Goal: Information Seeking & Learning: Learn about a topic

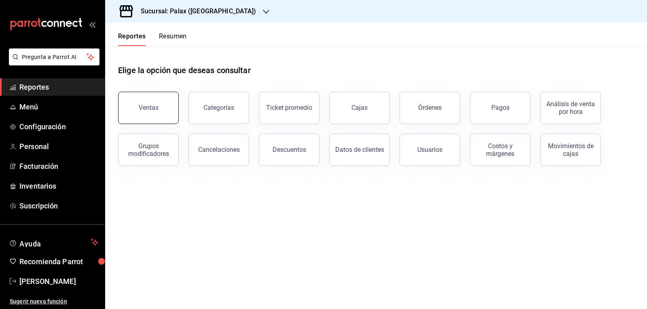
click at [158, 110] on button "Ventas" at bounding box center [148, 108] width 61 height 32
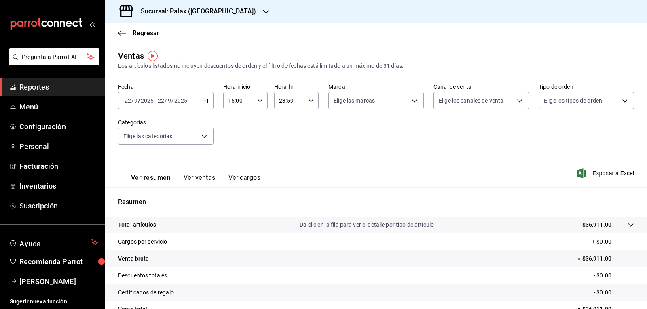
click at [254, 100] on div "15:00 Hora inicio" at bounding box center [245, 100] width 44 height 17
click at [233, 127] on span "07" at bounding box center [232, 127] width 9 height 6
type input "07:00"
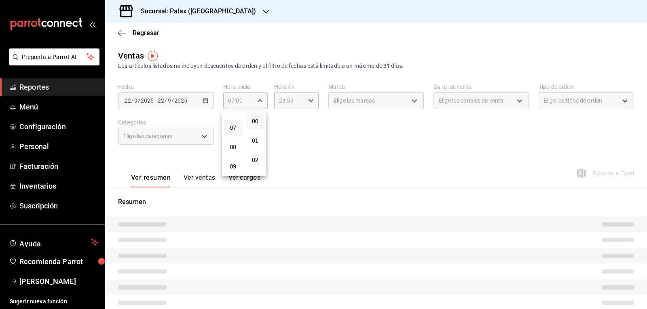
click at [308, 102] on div at bounding box center [323, 154] width 647 height 309
click at [308, 102] on icon "button" at bounding box center [311, 101] width 6 height 6
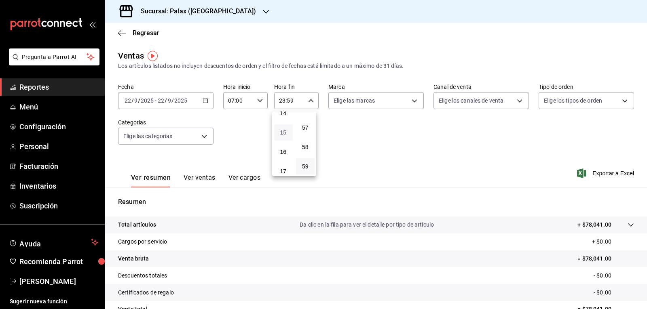
click at [286, 132] on span "15" at bounding box center [282, 132] width 9 height 6
type input "15:59"
click at [408, 102] on div at bounding box center [323, 154] width 647 height 309
click at [409, 102] on body "Pregunta a Parrot AI Reportes Menú Configuración Personal Facturación Inventari…" at bounding box center [323, 154] width 647 height 309
drag, startPoint x: 333, startPoint y: 133, endPoint x: 402, endPoint y: 120, distance: 70.7
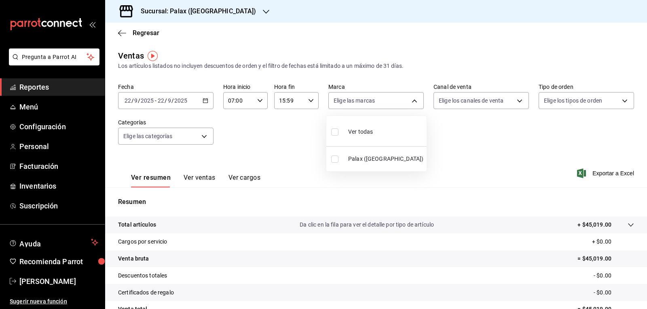
click at [332, 133] on input "checkbox" at bounding box center [334, 132] width 7 height 7
checkbox input "true"
type input "8510d572-c45f-4696-9a08-afbf2d111022"
checkbox input "true"
click at [514, 102] on div at bounding box center [323, 154] width 647 height 309
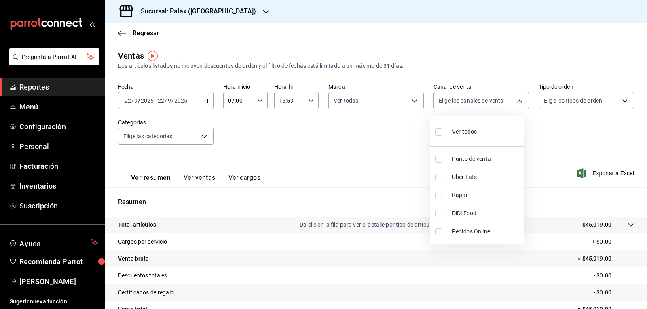
click at [514, 102] on body "Pregunta a Parrot AI Reportes Menú Configuración Personal Facturación Inventari…" at bounding box center [323, 154] width 647 height 309
click at [439, 131] on input "checkbox" at bounding box center [438, 132] width 7 height 7
checkbox input "true"
type input "PARROT,UBER_EATS,RAPPI,DIDI_FOOD,ONLINE"
checkbox input "true"
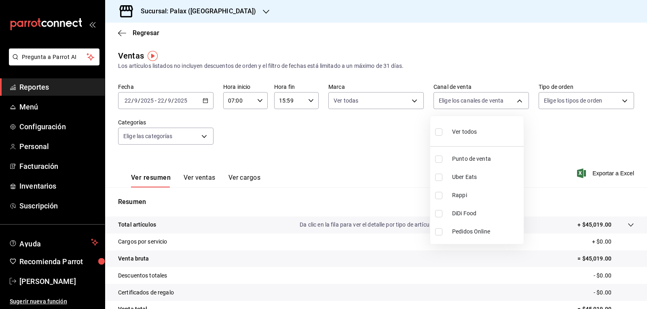
checkbox input "true"
click at [624, 98] on div at bounding box center [323, 154] width 647 height 309
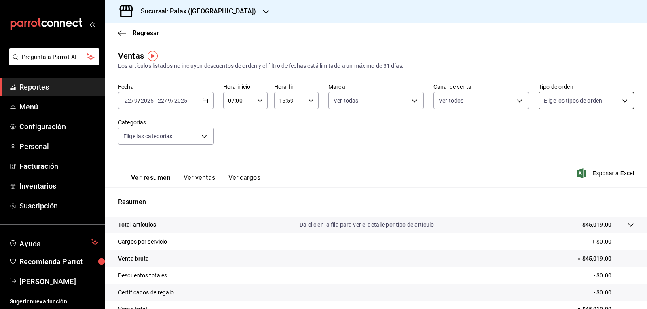
click at [620, 101] on body "Pregunta a Parrot AI Reportes Menú Configuración Personal Facturación Inventari…" at bounding box center [323, 154] width 647 height 309
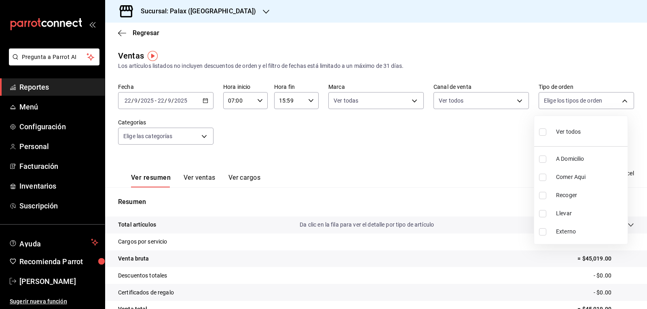
click at [541, 132] on input "checkbox" at bounding box center [542, 132] width 7 height 7
checkbox input "true"
type input "6d325fbd-53e7-4f6b-8d89-6356796c0e8d,b8c2ff7f-0c1f-4fef-80cf-bc155c6bbc3b,a732b…"
checkbox input "true"
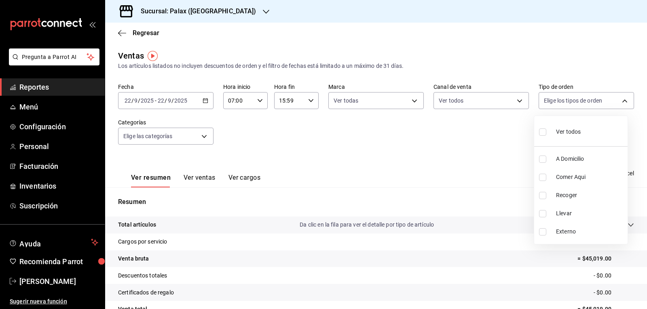
checkbox input "true"
click at [202, 137] on div at bounding box center [323, 154] width 647 height 309
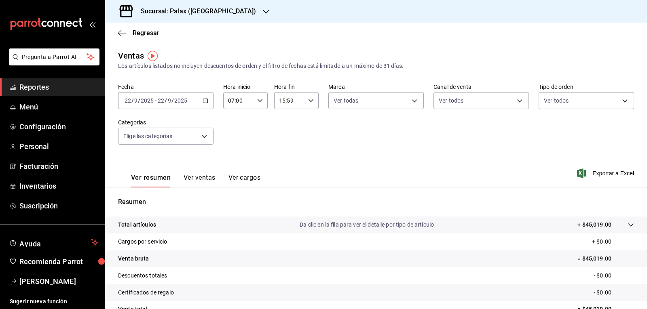
click at [202, 137] on body "Pregunta a Parrot AI Reportes Menú Configuración Personal Facturación Inventari…" at bounding box center [323, 154] width 647 height 309
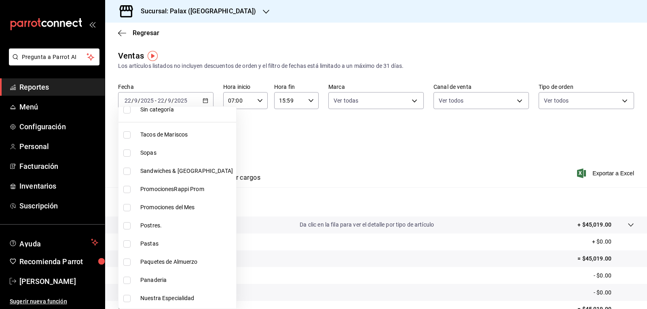
scroll to position [40, 0]
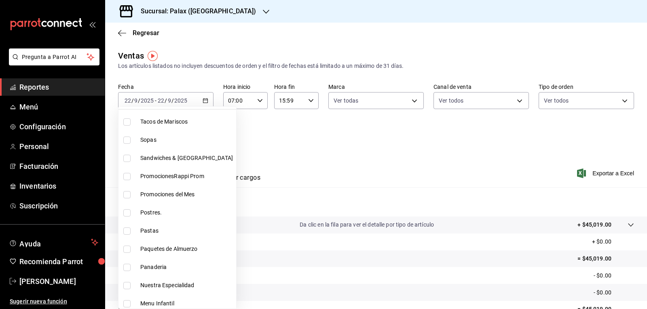
click at [128, 214] on input "checkbox" at bounding box center [126, 212] width 7 height 7
checkbox input "true"
type input "5f074bd3-619d-4e10-94fa-620713841d38"
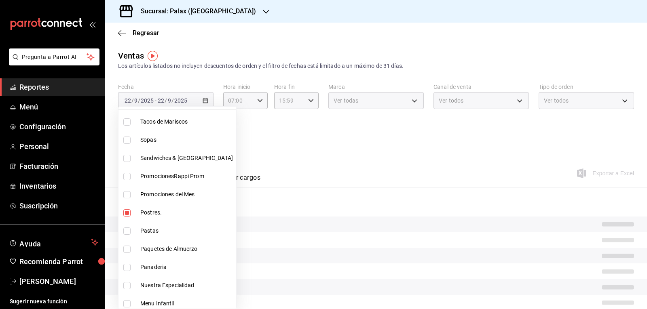
scroll to position [81, 0]
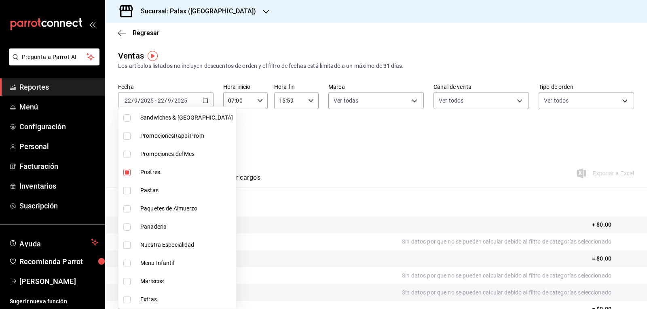
click at [127, 228] on input "checkbox" at bounding box center [126, 227] width 7 height 7
checkbox input "true"
type input "5f074bd3-619d-4e10-94fa-620713841d38,90d14028-a2c9-4fb8-b762-41d9ea373592"
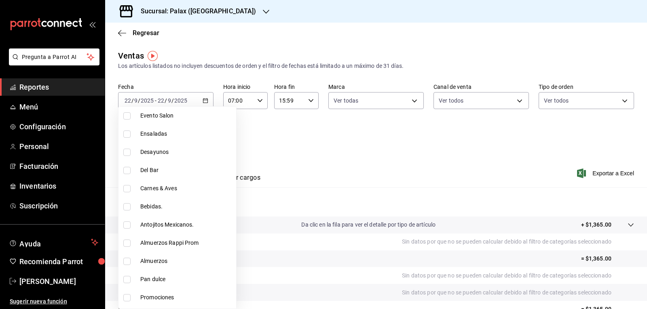
scroll to position [323, 0]
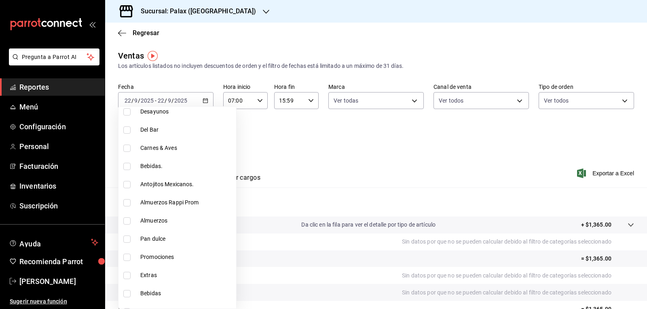
click at [124, 238] on input "checkbox" at bounding box center [126, 239] width 7 height 7
checkbox input "true"
type input "5f074bd3-619d-4e10-94fa-620713841d38,90d14028-a2c9-4fb8-b762-41d9ea373592,a0032…"
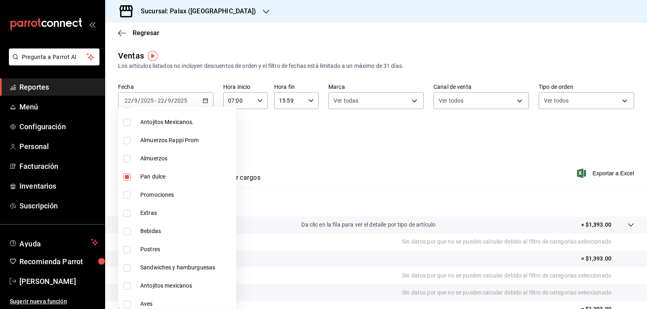
scroll to position [404, 0]
click at [127, 228] on input "checkbox" at bounding box center [126, 231] width 7 height 7
checkbox input "true"
type input "5f074bd3-619d-4e10-94fa-620713841d38,90d14028-a2c9-4fb8-b762-41d9ea373592,a0032…"
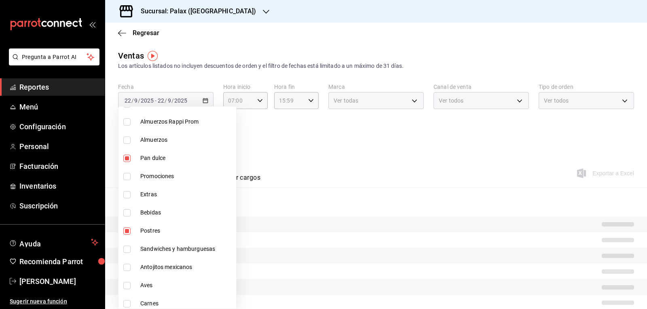
click at [327, 129] on div at bounding box center [323, 154] width 647 height 309
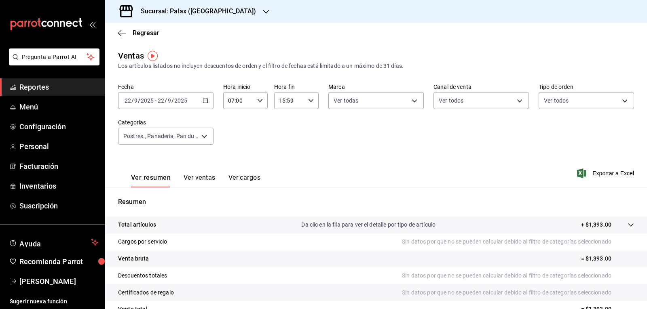
click at [196, 175] on button "Ver ventas" at bounding box center [199, 181] width 32 height 14
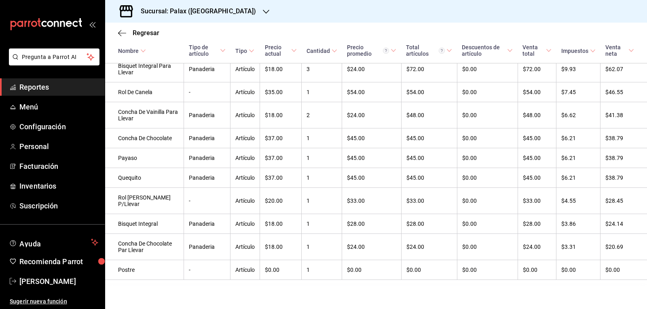
scroll to position [24, 0]
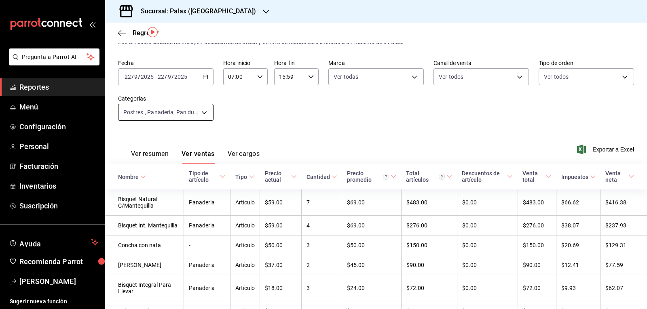
click at [207, 110] on body "Pregunta a Parrot AI Reportes Menú Configuración Personal Facturación Inventari…" at bounding box center [323, 154] width 647 height 309
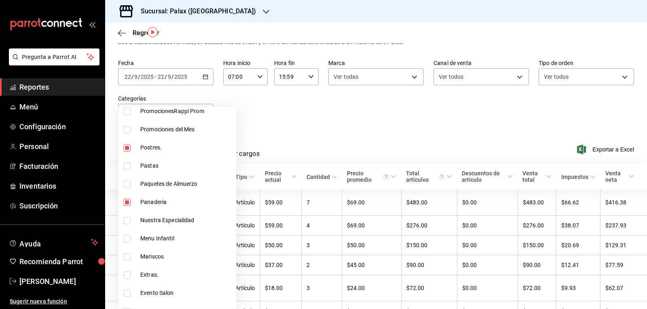
scroll to position [121, 0]
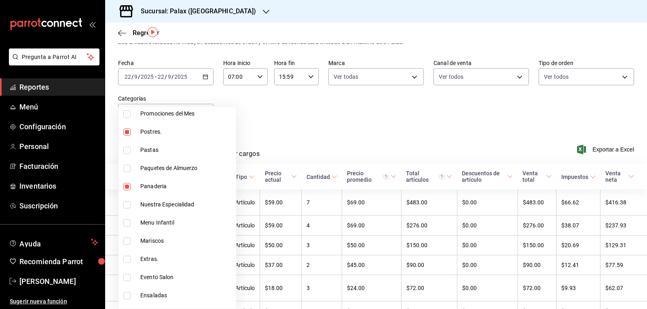
click at [126, 131] on input "checkbox" at bounding box center [126, 132] width 7 height 7
checkbox input "false"
type input "90d14028-a2c9-4fb8-b762-41d9ea373592,a0032ace-f936-4bce-ae72-52a9a3fd0e48,4f2f0…"
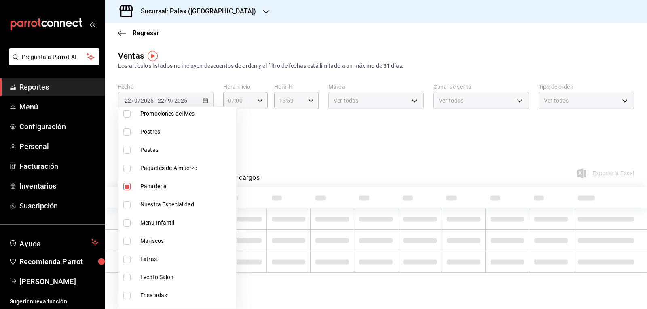
click at [126, 187] on input "checkbox" at bounding box center [126, 186] width 7 height 7
checkbox input "false"
type input "a0032ace-f936-4bce-ae72-52a9a3fd0e48,4f2f0c23-db3d-4db8-ae30-dd709ccfaad2"
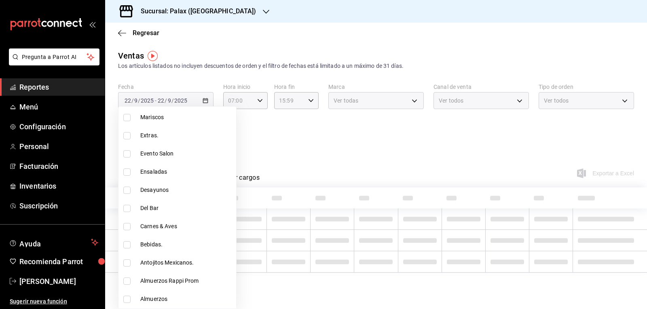
scroll to position [283, 0]
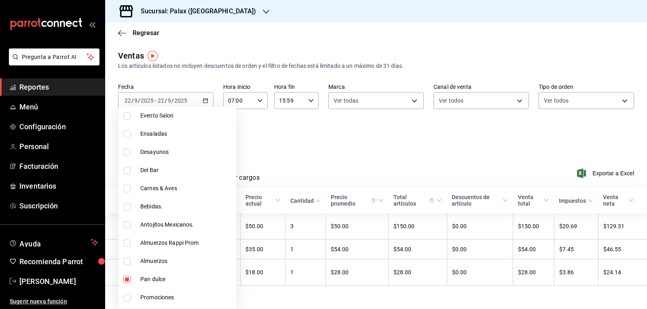
click at [124, 225] on input "checkbox" at bounding box center [126, 224] width 7 height 7
checkbox input "true"
type input "a0032ace-f936-4bce-ae72-52a9a3fd0e48,4f2f0c23-db3d-4db8-ae30-dd709ccfaad2,835ba…"
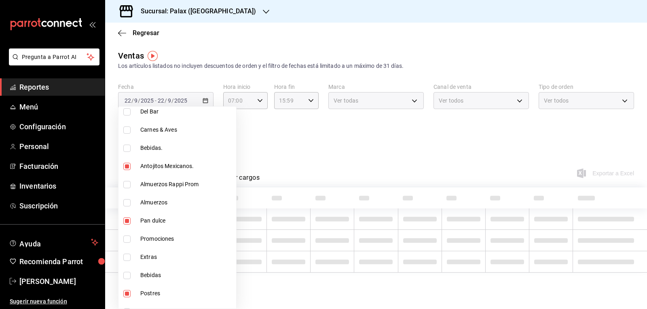
scroll to position [364, 0]
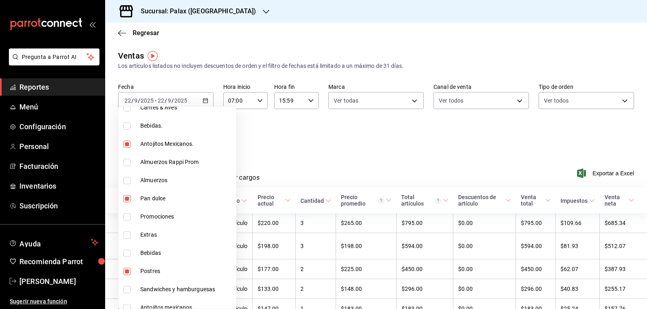
click at [124, 199] on input "checkbox" at bounding box center [126, 198] width 7 height 7
checkbox input "false"
type input "4f2f0c23-db3d-4db8-ae30-dd709ccfaad2,835bae4d-00d1-4292-acff-d249e8f21cd4"
click at [123, 272] on input "checkbox" at bounding box center [126, 271] width 7 height 7
checkbox input "false"
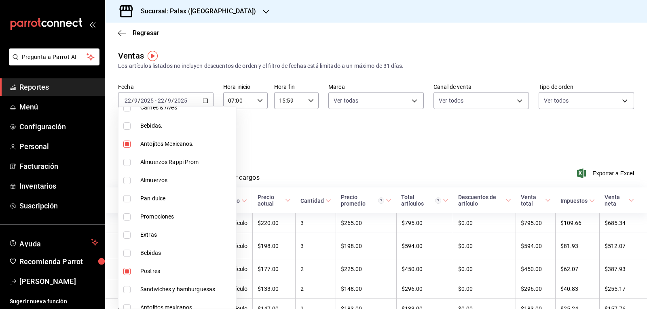
type input "835bae4d-00d1-4292-acff-d249e8f21cd4"
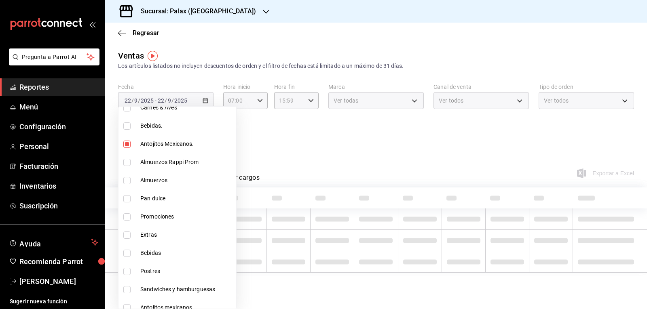
click at [297, 127] on div at bounding box center [323, 154] width 647 height 309
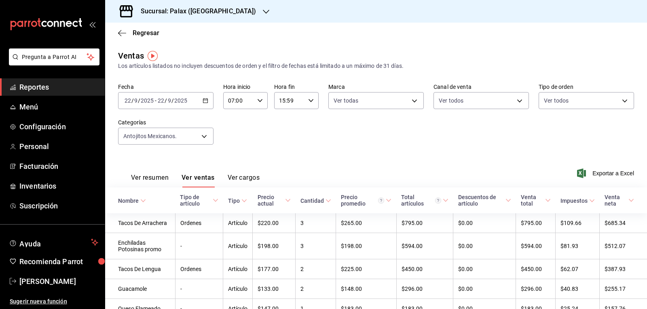
click at [195, 176] on button "Ver ventas" at bounding box center [197, 181] width 33 height 14
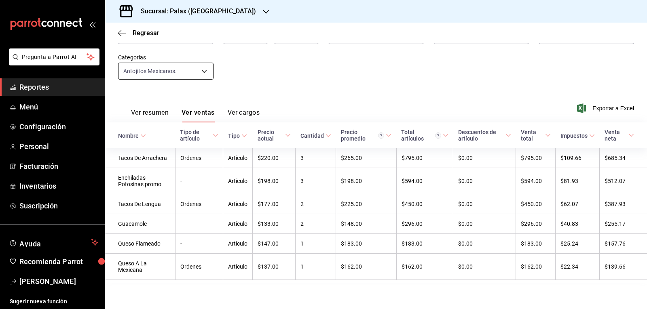
click at [204, 67] on body "Pregunta a Parrot AI Reportes Menú Configuración Personal Facturación Inventari…" at bounding box center [323, 154] width 647 height 309
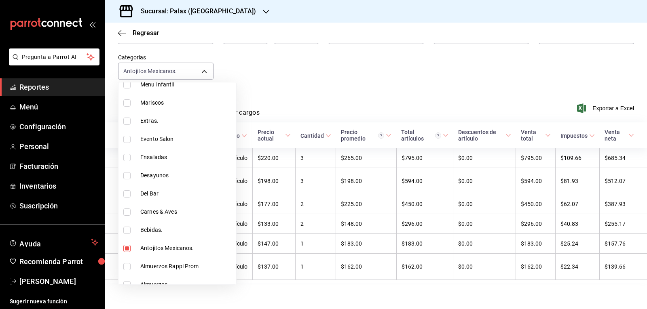
scroll to position [243, 0]
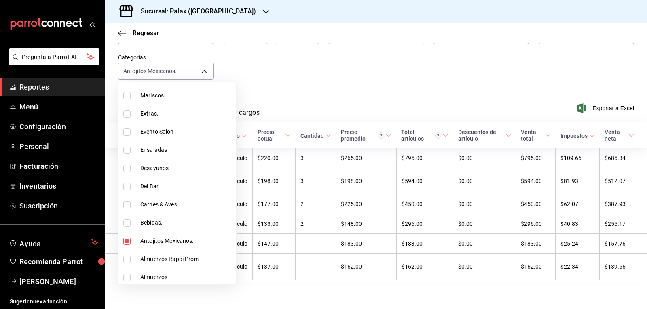
click at [127, 240] on input "checkbox" at bounding box center [126, 241] width 7 height 7
checkbox input "false"
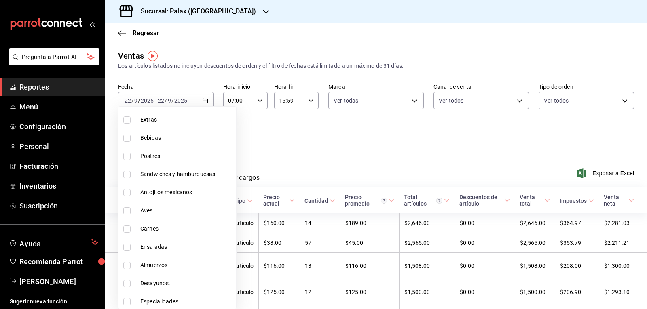
scroll to position [481, 0]
click at [126, 136] on input "checkbox" at bounding box center [126, 136] width 7 height 7
checkbox input "true"
type input "298ad22d-d191-4db8-803f-5c79ba81ed50"
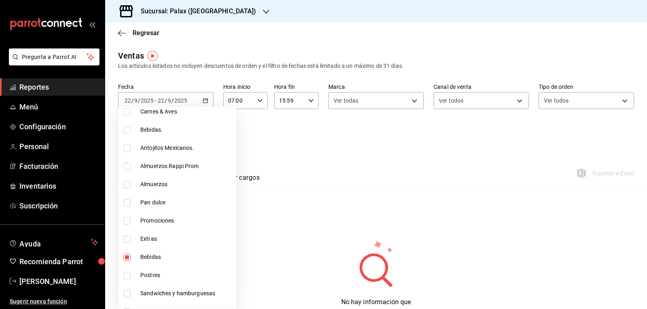
scroll to position [319, 0]
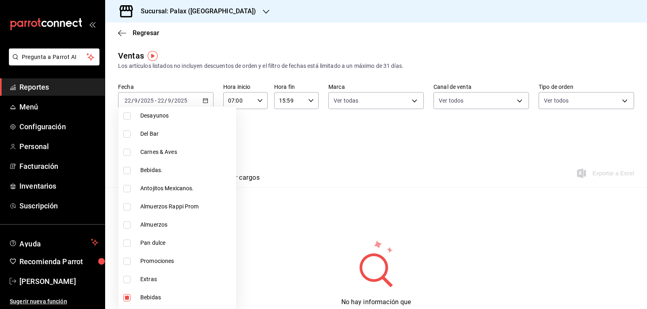
click at [125, 171] on input "checkbox" at bounding box center [126, 170] width 7 height 7
checkbox input "true"
type input "298ad22d-d191-4db8-803f-5c79ba81ed50,4b82141e-e12f-4992-9202-ab169af21a46"
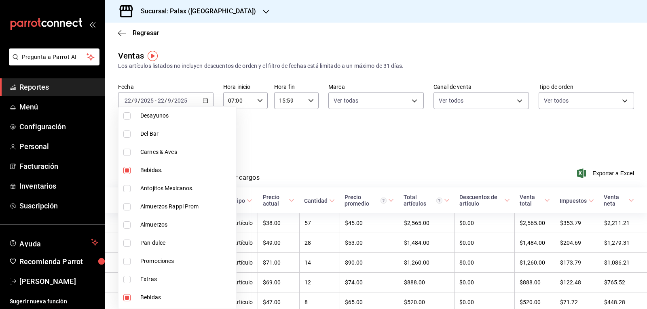
drag, startPoint x: 127, startPoint y: 135, endPoint x: 323, endPoint y: 151, distance: 195.9
click at [127, 135] on input "checkbox" at bounding box center [126, 134] width 7 height 7
checkbox input "true"
type input "298ad22d-d191-4db8-803f-5c79ba81ed50,4b82141e-e12f-4992-9202-ab169af21a46,e5fa1…"
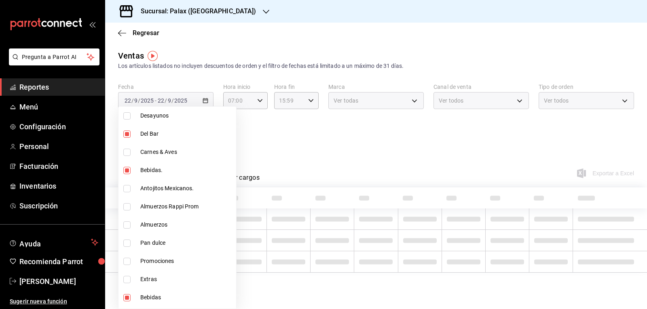
click at [325, 148] on div at bounding box center [323, 154] width 647 height 309
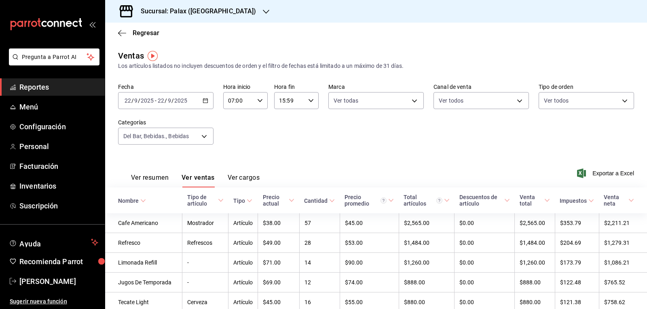
click at [203, 179] on button "Ver ventas" at bounding box center [197, 181] width 33 height 14
